Goal: Task Accomplishment & Management: Use online tool/utility

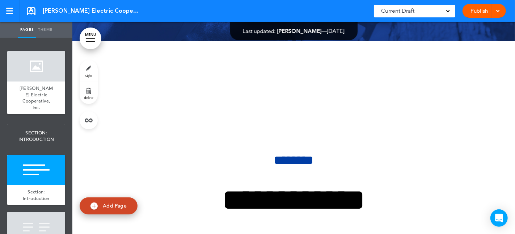
scroll to position [289, 0]
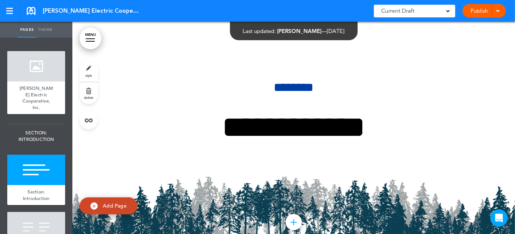
click at [452, 11] on div "Current Draft" at bounding box center [414, 11] width 81 height 13
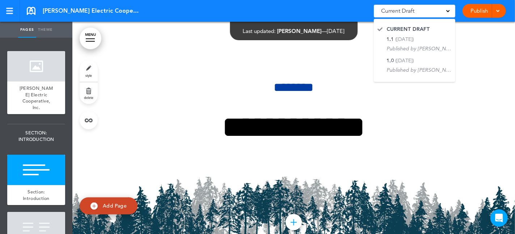
click at [450, 11] on div "Current Draft" at bounding box center [414, 11] width 81 height 13
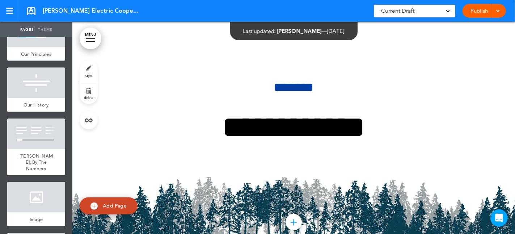
scroll to position [579, 0]
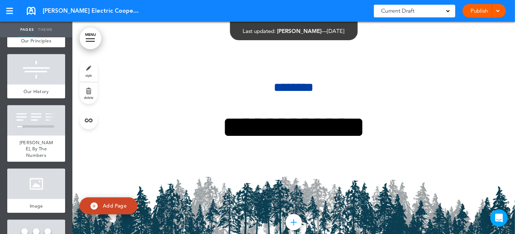
click at [96, 35] on link "MENU" at bounding box center [91, 39] width 22 height 22
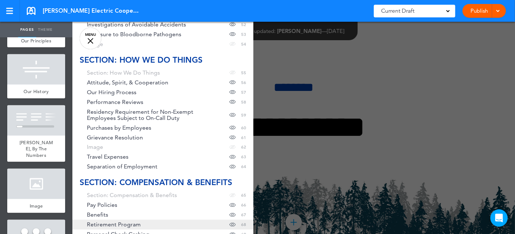
scroll to position [724, 0]
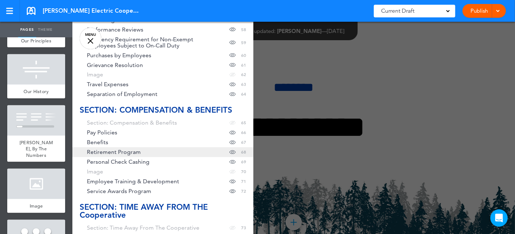
click at [170, 151] on link "Retirement Program Hide page in table of contents 68" at bounding box center [162, 152] width 181 height 10
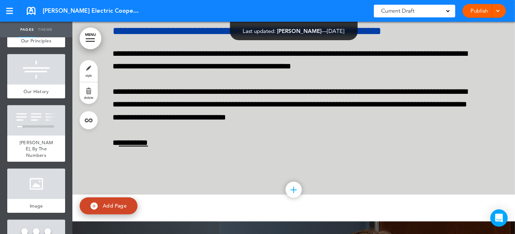
scroll to position [24245, 0]
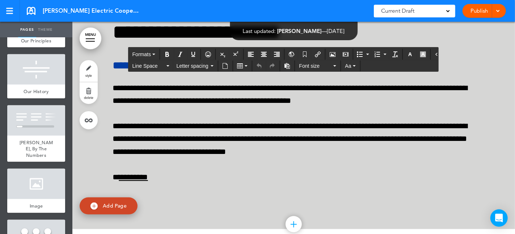
drag, startPoint x: 249, startPoint y: 167, endPoint x: 334, endPoint y: 166, distance: 84.4
click at [477, 10] on div "Publish Publish Preview Draft" at bounding box center [484, 11] width 43 height 14
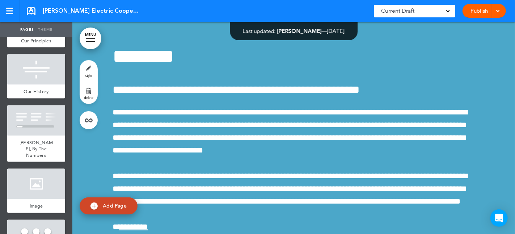
scroll to position [23702, 0]
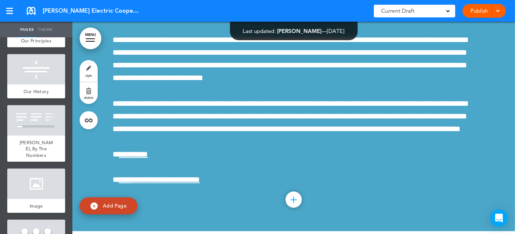
click at [497, 11] on span at bounding box center [498, 10] width 5 height 5
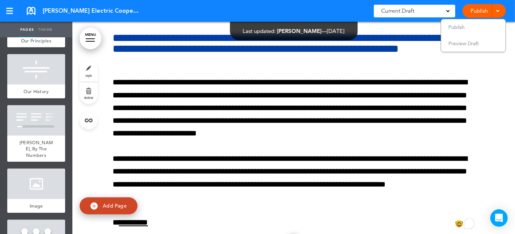
scroll to position [23955, 0]
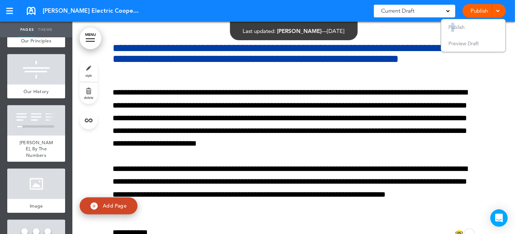
click at [453, 26] on span "Publish" at bounding box center [457, 27] width 16 height 7
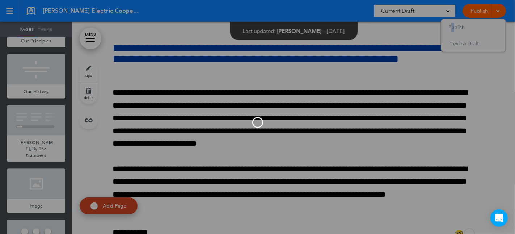
scroll to position [0, 0]
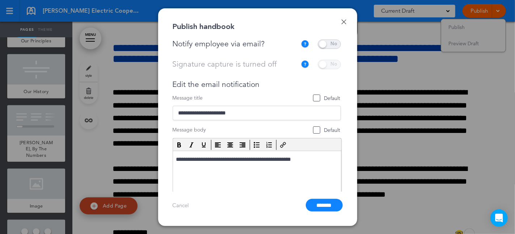
click at [335, 44] on span at bounding box center [329, 43] width 23 height 9
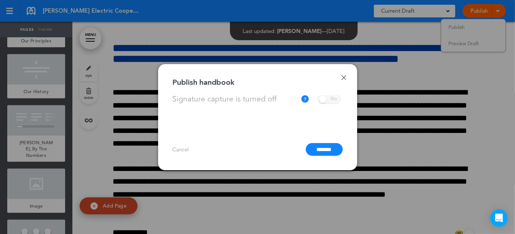
scroll to position [31, 0]
drag, startPoint x: 317, startPoint y: 147, endPoint x: 321, endPoint y: 146, distance: 3.9
click at [319, 147] on input "*******" at bounding box center [324, 149] width 37 height 13
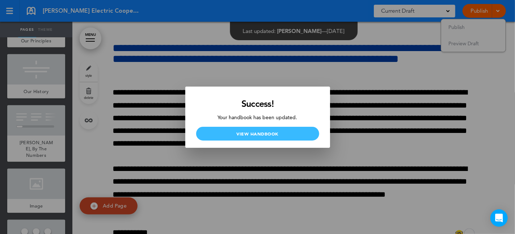
click at [271, 131] on link "View Handbook" at bounding box center [257, 134] width 123 height 14
click at [261, 136] on link "View Handbook" at bounding box center [257, 134] width 123 height 14
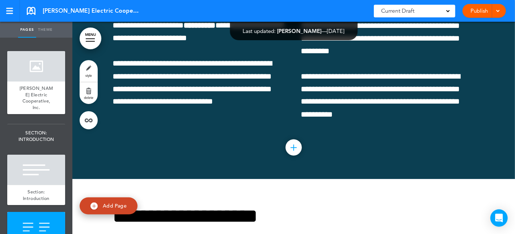
scroll to position [615, 0]
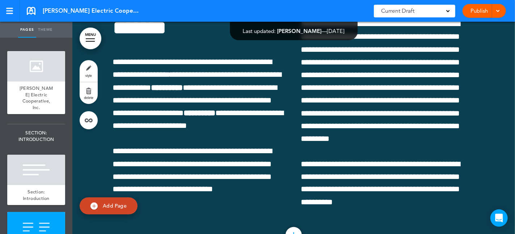
click at [449, 11] on span at bounding box center [448, 11] width 4 height 4
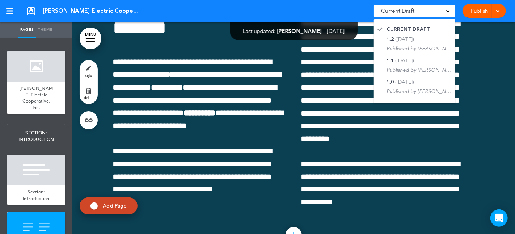
click at [449, 11] on span at bounding box center [448, 11] width 4 height 4
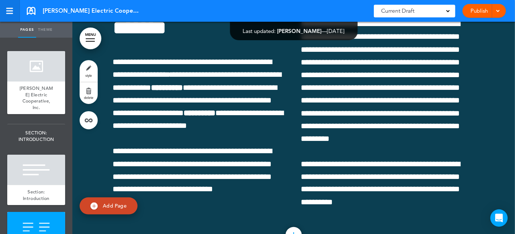
click at [11, 9] on div at bounding box center [9, 11] width 7 height 6
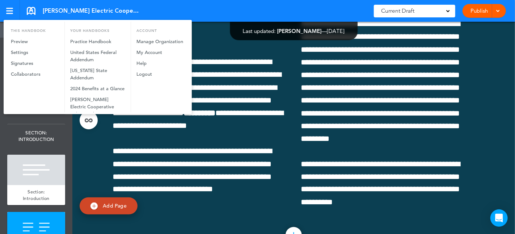
click at [228, 49] on div at bounding box center [257, 117] width 515 height 234
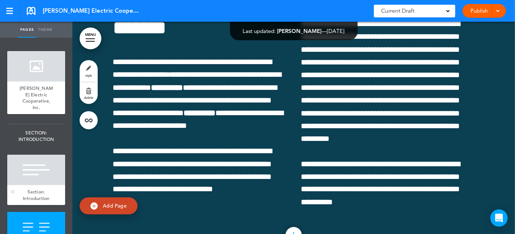
click at [51, 163] on div at bounding box center [36, 170] width 58 height 30
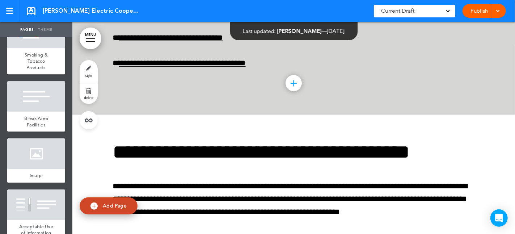
scroll to position [2462, 0]
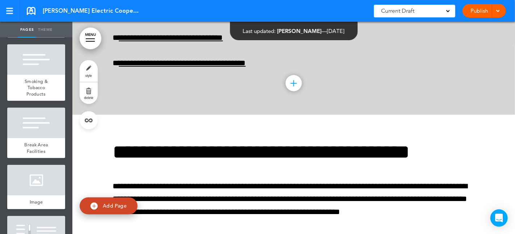
click at [39, 30] on link "Theme" at bounding box center [45, 30] width 18 height 16
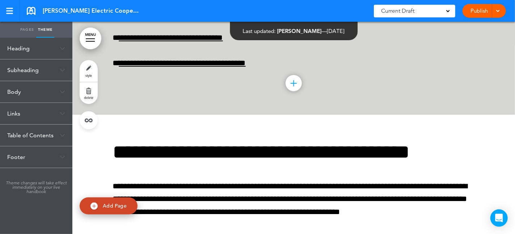
click at [17, 112] on div "Links" at bounding box center [36, 113] width 72 height 21
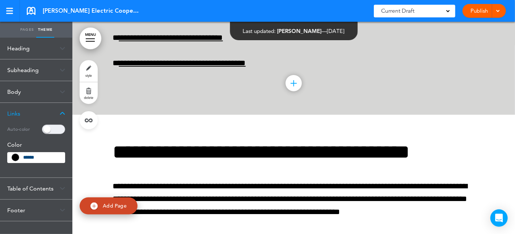
click at [27, 185] on div "Table of Contents" at bounding box center [36, 188] width 72 height 21
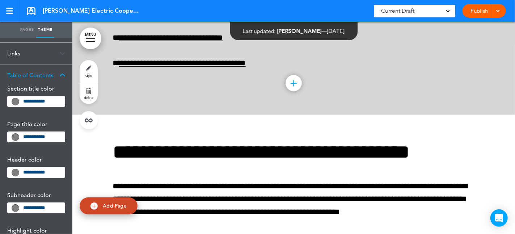
scroll to position [0, 0]
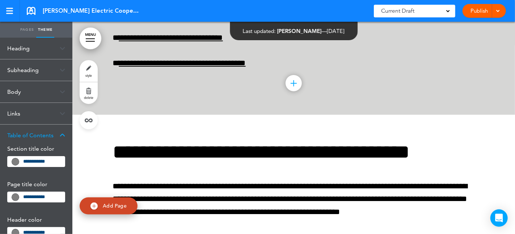
click at [28, 26] on link "Pages" at bounding box center [27, 30] width 18 height 16
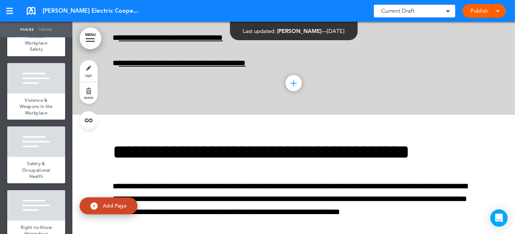
scroll to position [2788, 0]
click at [49, 56] on div "Section: Workplace Safety" at bounding box center [36, 43] width 58 height 26
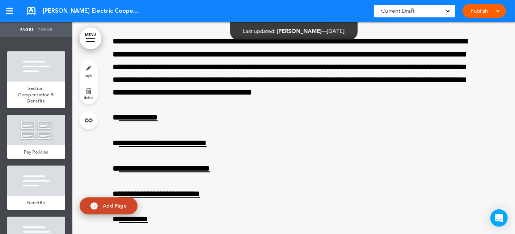
scroll to position [4055, 0]
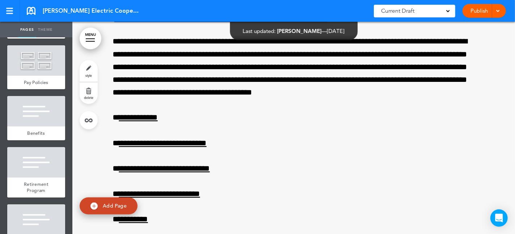
click at [35, 34] on span "Section: Compensation & Benefits" at bounding box center [36, 25] width 36 height 19
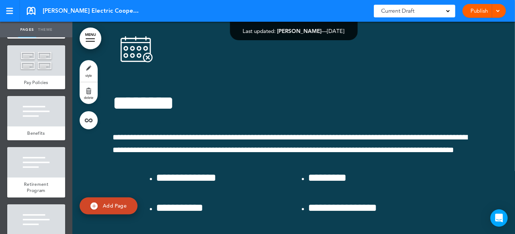
scroll to position [25833, 0]
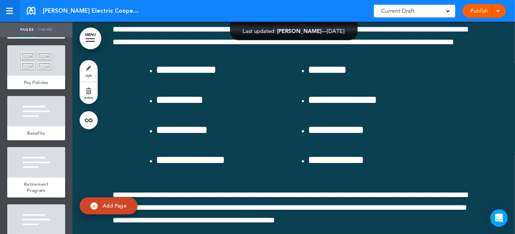
click at [13, 10] on link at bounding box center [10, 11] width 20 height 22
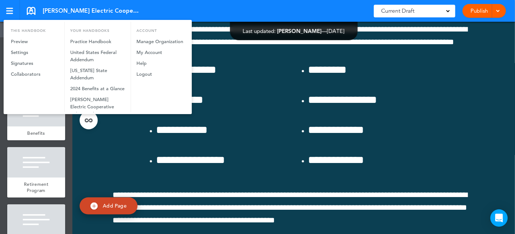
click at [10, 11] on div at bounding box center [257, 117] width 515 height 234
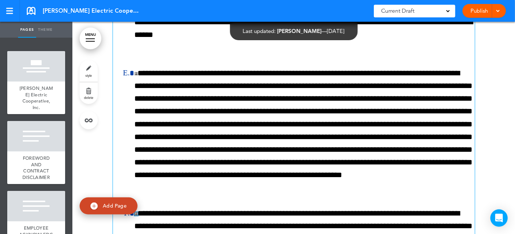
scroll to position [4888, 0]
